Goal: Task Accomplishment & Management: Use online tool/utility

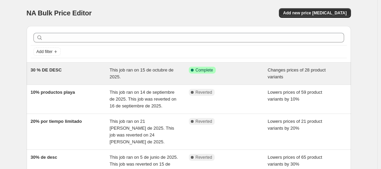
click at [65, 74] on div "30 % DE DESC" at bounding box center [70, 74] width 79 height 14
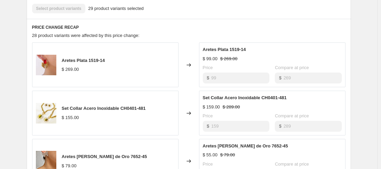
scroll to position [308, 0]
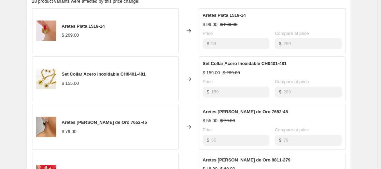
drag, startPoint x: 246, startPoint y: 30, endPoint x: 242, endPoint y: 37, distance: 8.6
click at [242, 37] on div "Price" at bounding box center [236, 33] width 67 height 7
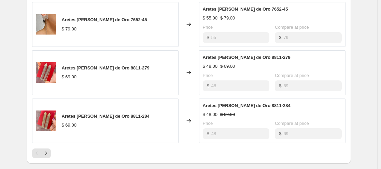
scroll to position [444, 0]
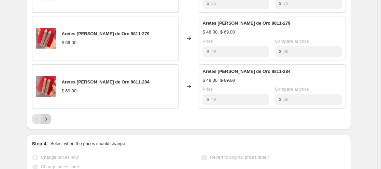
click at [48, 118] on icon "Next" at bounding box center [46, 119] width 7 height 7
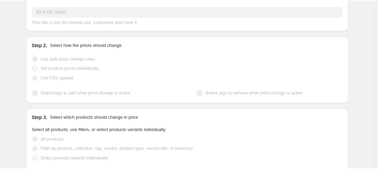
scroll to position [0, 0]
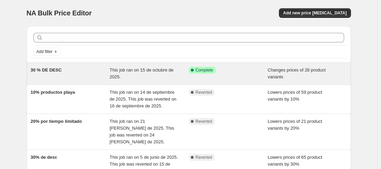
click at [81, 78] on div "30 % DE DESC" at bounding box center [70, 74] width 79 height 14
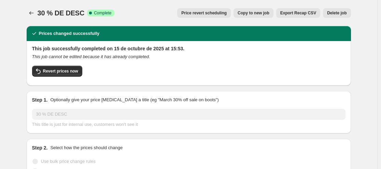
click at [262, 17] on button "Copy to new job" at bounding box center [254, 13] width 40 height 10
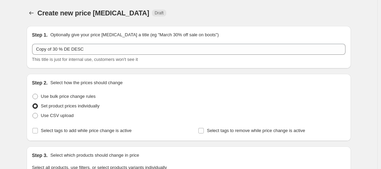
scroll to position [137, 0]
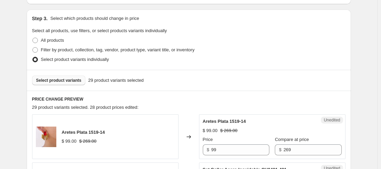
click at [68, 79] on span "Select product variants" at bounding box center [58, 80] width 45 height 5
click at [35, 50] on span at bounding box center [34, 49] width 5 height 5
click at [33, 48] on input "Filter by product, collection, tag, vendor, product type, variant title, or inv…" at bounding box center [32, 47] width 0 height 0
radio input "true"
select select "title"
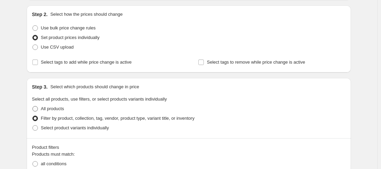
scroll to position [0, 0]
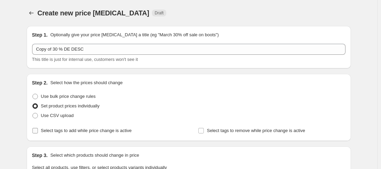
click at [37, 134] on label "Select tags to add while price change is active" at bounding box center [82, 131] width 100 height 10
click at [37, 133] on input "Select tags to add while price change is active" at bounding box center [34, 130] width 5 height 5
checkbox input "true"
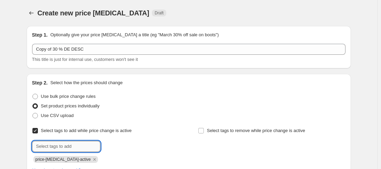
click at [57, 144] on input "text" at bounding box center [66, 146] width 68 height 11
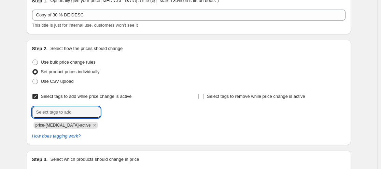
scroll to position [68, 0]
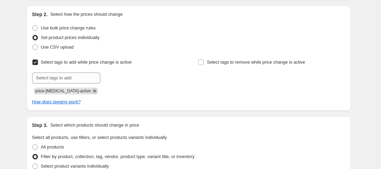
click at [92, 91] on icon "Remove price-change-job-active" at bounding box center [95, 91] width 6 height 6
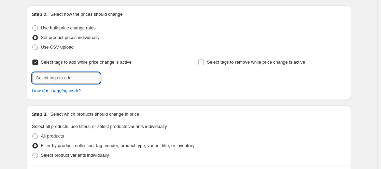
click at [78, 80] on input "text" at bounding box center [66, 77] width 68 height 11
click at [145, 82] on div at bounding box center [105, 77] width 147 height 11
click at [207, 62] on label "Select tags to remove while price change is active" at bounding box center [251, 62] width 107 height 10
click at [204, 62] on input "Select tags to remove while price change is active" at bounding box center [201, 61] width 5 height 5
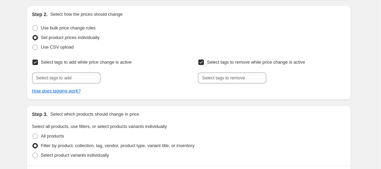
click at [207, 62] on label "Select tags to remove while price change is active" at bounding box center [251, 62] width 107 height 10
click at [204, 62] on input "Select tags to remove while price change is active" at bounding box center [201, 61] width 5 height 5
checkbox input "false"
click at [36, 59] on input "Select tags to add while price change is active" at bounding box center [34, 61] width 5 height 5
checkbox input "false"
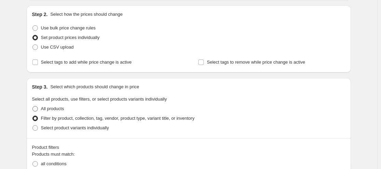
click at [36, 107] on span at bounding box center [34, 108] width 5 height 5
click at [33, 106] on input "All products" at bounding box center [32, 106] width 0 height 0
radio input "true"
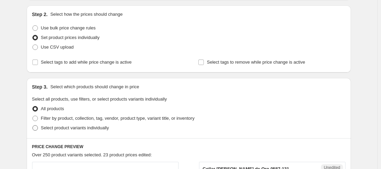
click at [38, 129] on span at bounding box center [34, 127] width 5 height 5
click at [33, 125] on input "Select product variants individually" at bounding box center [32, 125] width 0 height 0
radio input "true"
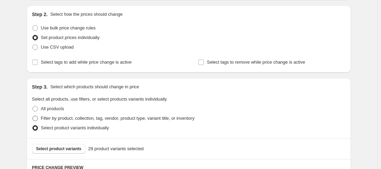
click at [37, 119] on span at bounding box center [34, 118] width 5 height 5
click at [33, 116] on input "Filter by product, collection, tag, vendor, product type, variant title, or inv…" at bounding box center [32, 116] width 0 height 0
radio input "true"
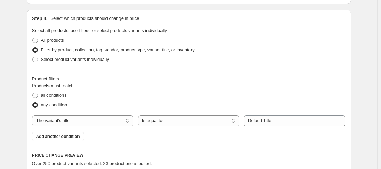
scroll to position [171, 0]
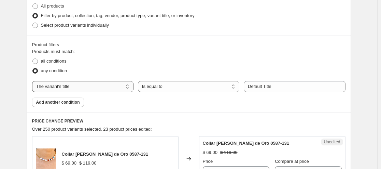
click at [90, 84] on select "The product The product's collection The product's tag The product's vendor The…" at bounding box center [83, 86] width 102 height 11
select select "tag"
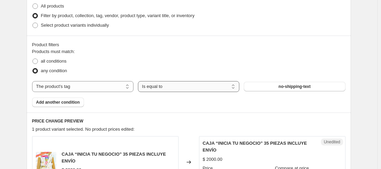
click at [164, 86] on select "Is equal to Is not equal to" at bounding box center [189, 86] width 102 height 11
click at [260, 86] on button "no-shipping-text" at bounding box center [295, 87] width 102 height 10
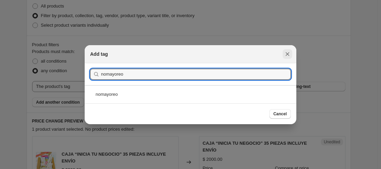
type input "nomayoreo"
click at [283, 55] on button "Close" at bounding box center [288, 54] width 10 height 10
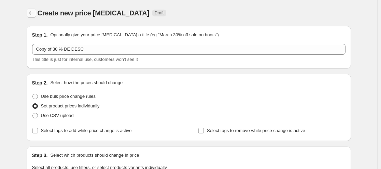
click at [32, 17] on button "Price change jobs" at bounding box center [32, 13] width 10 height 10
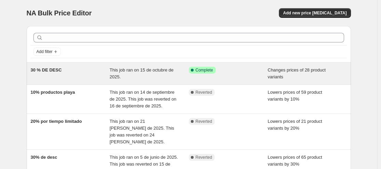
click at [64, 77] on div "30 % DE DESC" at bounding box center [70, 74] width 79 height 14
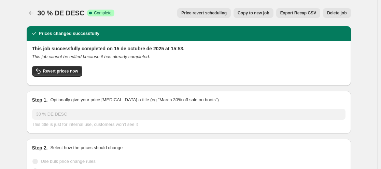
click at [231, 17] on button "Price revert scheduling" at bounding box center [204, 13] width 54 height 10
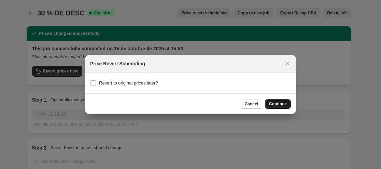
click at [273, 103] on span "Continue" at bounding box center [278, 103] width 18 height 5
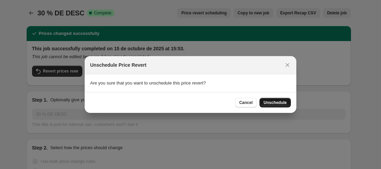
click at [271, 104] on span "Unschedule" at bounding box center [275, 102] width 23 height 5
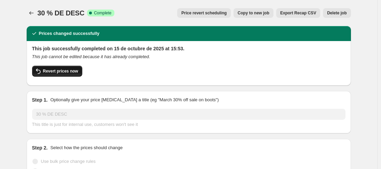
click at [58, 75] on button "Revert prices now" at bounding box center [57, 71] width 50 height 11
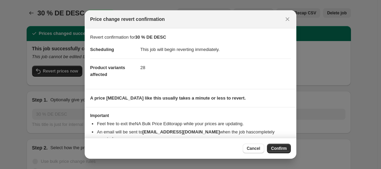
scroll to position [28, 0]
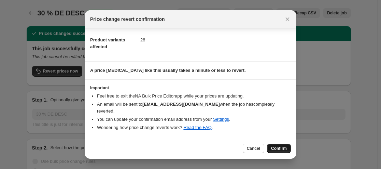
click at [271, 147] on button "Confirm" at bounding box center [279, 149] width 24 height 10
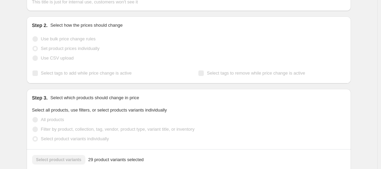
scroll to position [0, 0]
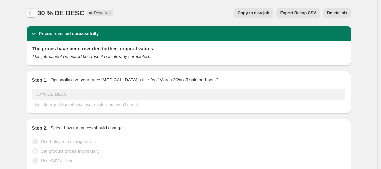
click at [32, 13] on icon "Price change jobs" at bounding box center [31, 13] width 7 height 7
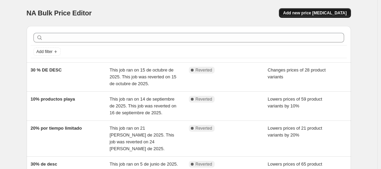
click at [325, 12] on span "Add new price [MEDICAL_DATA]" at bounding box center [315, 12] width 64 height 5
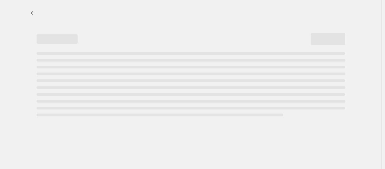
select select "percentage"
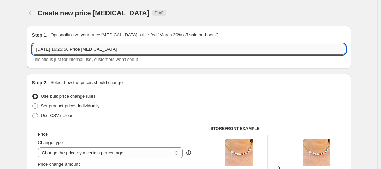
click at [100, 49] on input "[DATE] 16:25:56 Price [MEDICAL_DATA]" at bounding box center [189, 49] width 314 height 11
drag, startPoint x: 152, startPoint y: 46, endPoint x: 22, endPoint y: 44, distance: 130.6
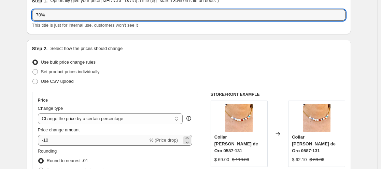
type input "70%"
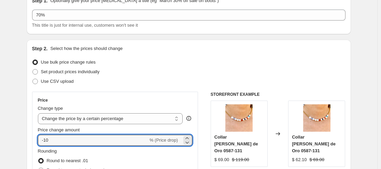
drag, startPoint x: 80, startPoint y: 142, endPoint x: 18, endPoint y: 136, distance: 61.9
type input "-70"
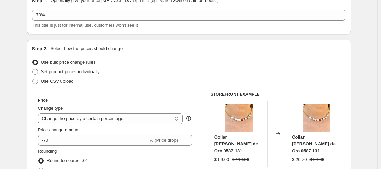
click at [31, 127] on div "Step 2. Select how the prices should change Use bulk price change rules Set pro…" at bounding box center [189, 160] width 325 height 240
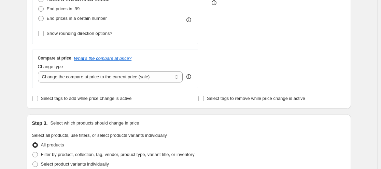
scroll to position [239, 0]
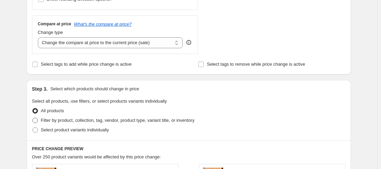
click at [38, 121] on span at bounding box center [34, 120] width 5 height 5
click at [33, 118] on input "Filter by product, collection, tag, vendor, product type, variant title, or inv…" at bounding box center [32, 118] width 0 height 0
radio input "true"
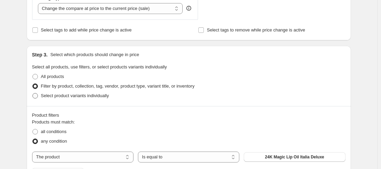
scroll to position [308, 0]
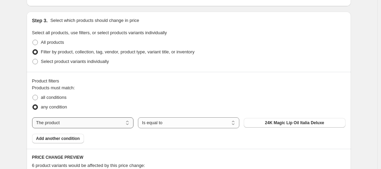
click at [70, 124] on select "The product The product's collection The product's tag The product's vendor The…" at bounding box center [83, 122] width 102 height 11
select select "tag"
click at [171, 122] on select "Is equal to Is not equal to" at bounding box center [189, 122] width 102 height 11
click at [139, 117] on select "Is equal to Is not equal to" at bounding box center [189, 122] width 102 height 11
click at [253, 123] on button "no-shipping-text" at bounding box center [295, 123] width 102 height 10
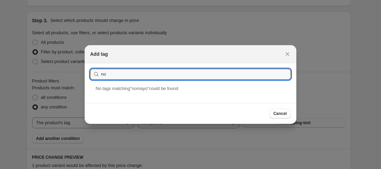
type input "n"
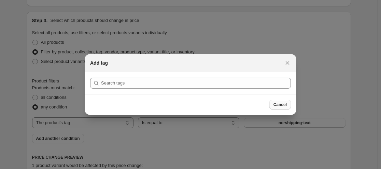
click at [280, 105] on span "Cancel" at bounding box center [280, 104] width 13 height 5
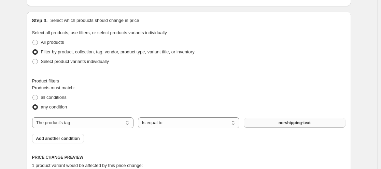
click at [294, 122] on span "no-shipping-text" at bounding box center [295, 122] width 32 height 5
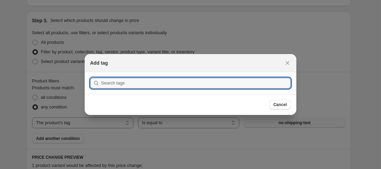
scroll to position [0, 0]
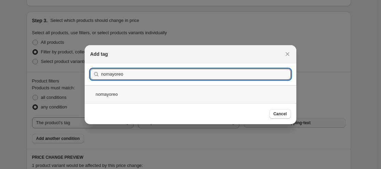
type input "nomayoreo"
click at [186, 94] on div "nomayoreo" at bounding box center [191, 94] width 212 height 18
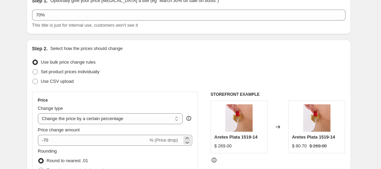
scroll to position [68, 0]
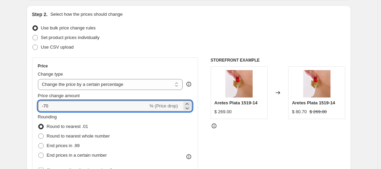
drag, startPoint x: 60, startPoint y: 108, endPoint x: 13, endPoint y: 95, distance: 49.3
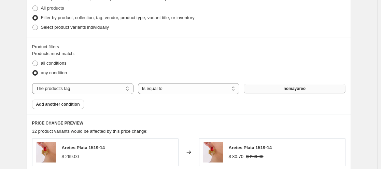
scroll to position [205, 0]
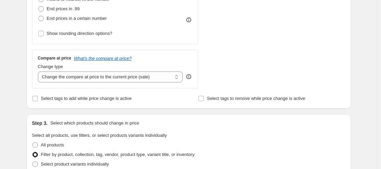
type input "-50"
click at [281, 50] on div "STOREFRONT EXAMPLE Aretes Plata 1519-14 $ 269.00 Changed to Aretes Plata 1519-1…" at bounding box center [278, 4] width 135 height 167
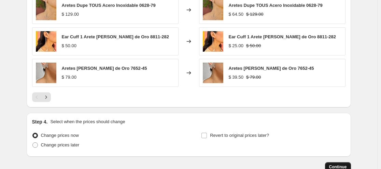
scroll to position [513, 0]
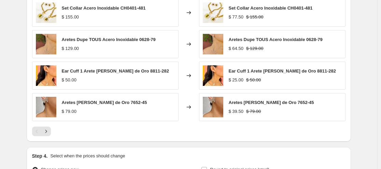
drag, startPoint x: 130, startPoint y: 113, endPoint x: 162, endPoint y: 110, distance: 31.7
click at [131, 113] on div "Aretes [PERSON_NAME] de Oro 7652-45 $ 79.00" at bounding box center [105, 107] width 147 height 28
click at [191, 108] on icon at bounding box center [189, 107] width 7 height 7
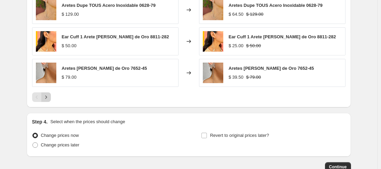
click at [49, 99] on icon "Next" at bounding box center [46, 97] width 7 height 7
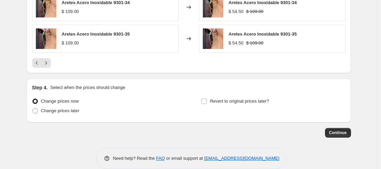
scroll to position [592, 0]
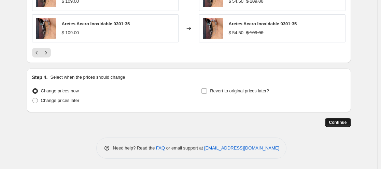
click at [339, 120] on span "Continue" at bounding box center [338, 122] width 18 height 5
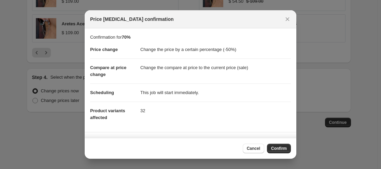
scroll to position [56, 0]
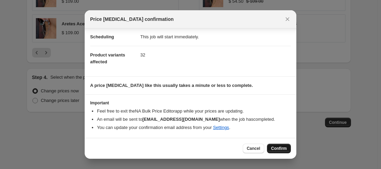
click at [281, 147] on span "Confirm" at bounding box center [279, 148] width 16 height 5
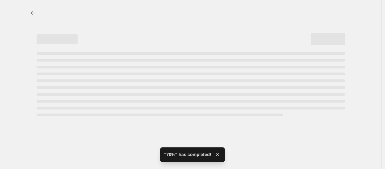
select select "percentage"
select select "tag"
